Goal: Transaction & Acquisition: Purchase product/service

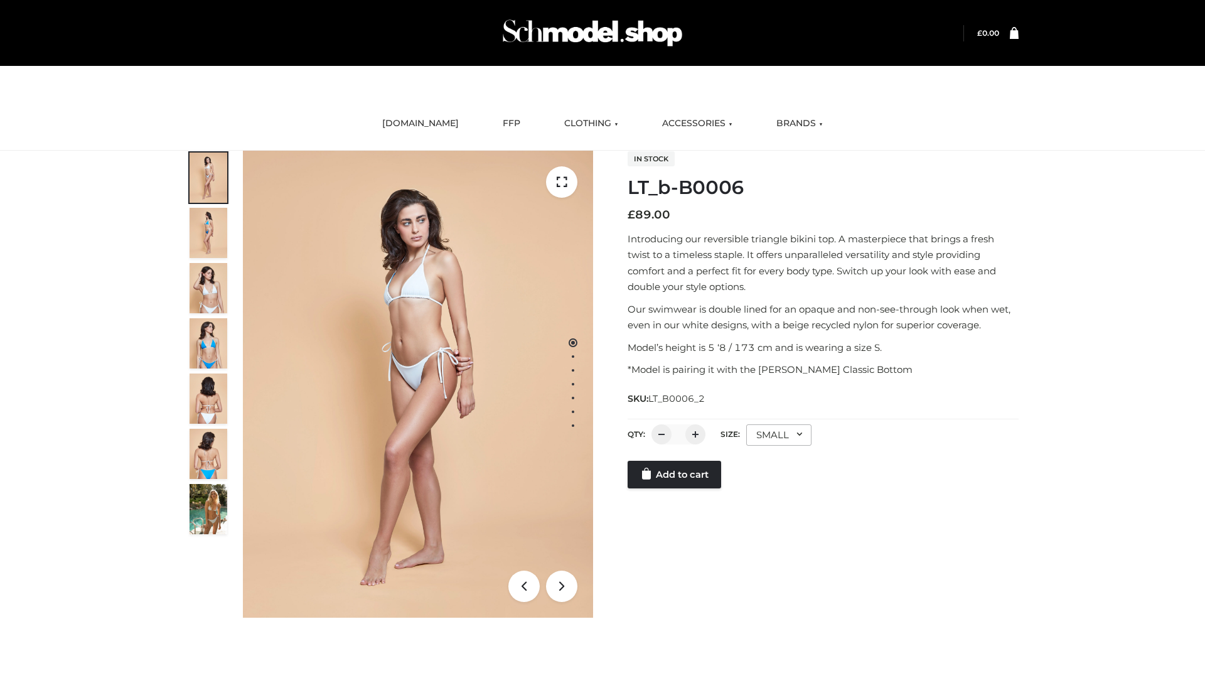
click at [675, 488] on link "Add to cart" at bounding box center [675, 475] width 94 height 28
